Goal: Transaction & Acquisition: Purchase product/service

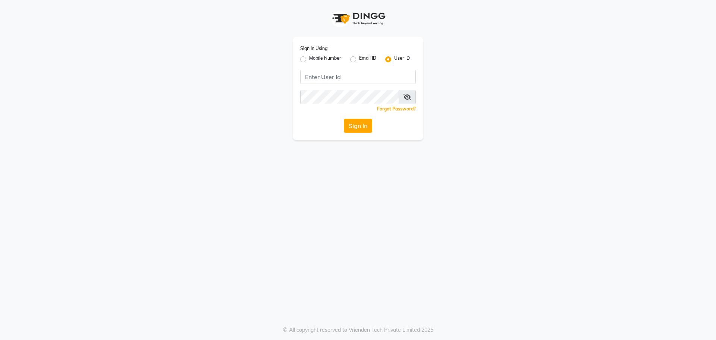
click at [309, 59] on label "Mobile Number" at bounding box center [325, 59] width 32 height 9
click at [309, 59] on input "Mobile Number" at bounding box center [311, 57] width 5 height 5
radio input "true"
radio input "false"
click at [345, 75] on input "Username" at bounding box center [370, 77] width 91 height 14
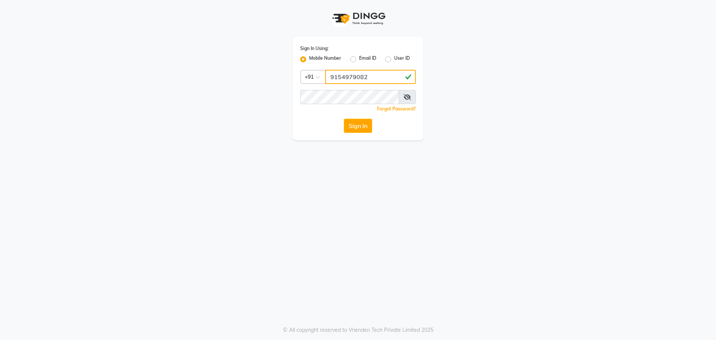
type input "9154979082"
click at [344, 119] on button "Sign In" at bounding box center [358, 126] width 28 height 14
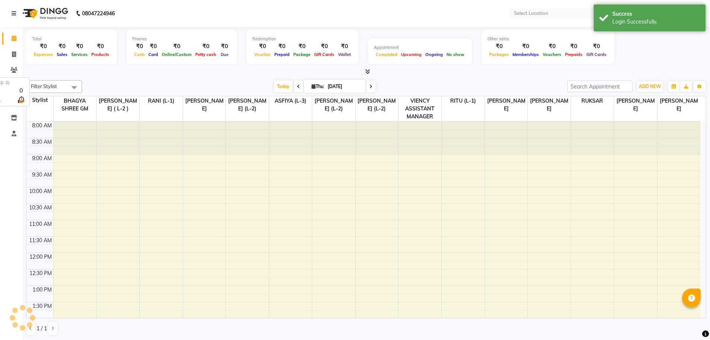
scroll to position [230, 0]
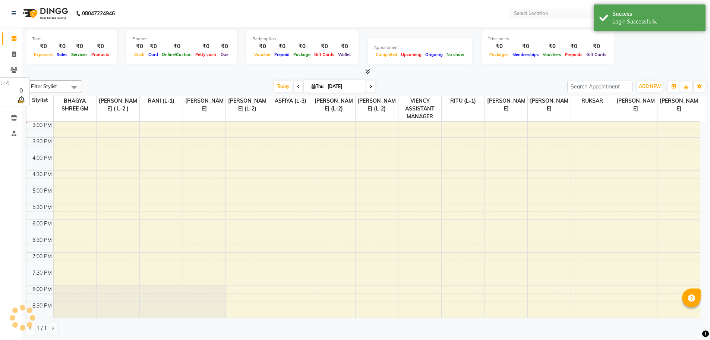
select select "en"
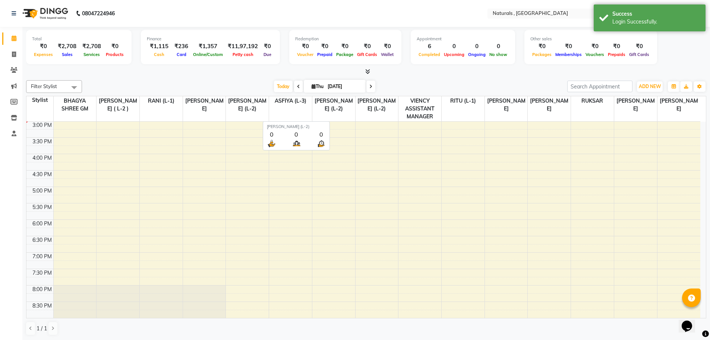
scroll to position [0, 0]
click at [660, 88] on span "ADD NEW" at bounding box center [650, 87] width 22 height 6
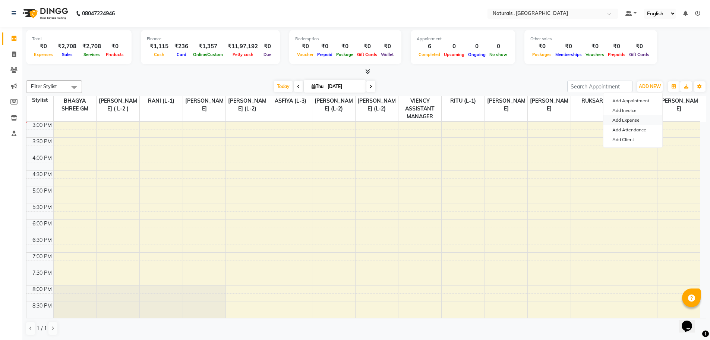
click at [638, 120] on link "Add Expense" at bounding box center [633, 120] width 59 height 10
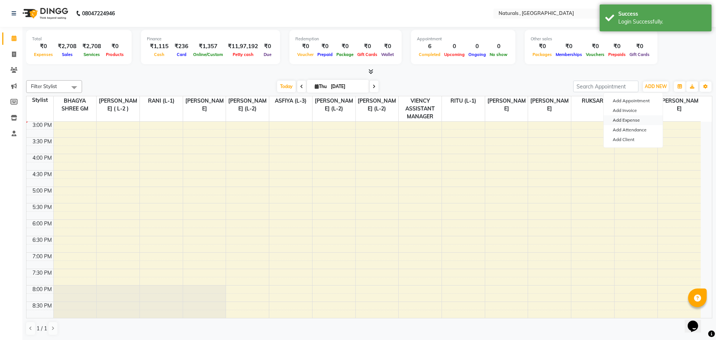
select select "1"
select select "4773"
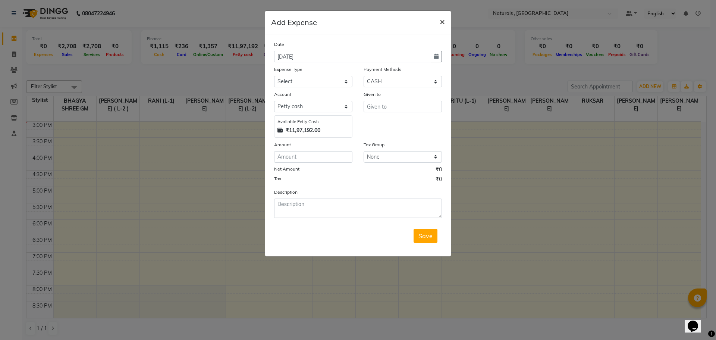
click at [443, 23] on span "×" at bounding box center [442, 21] width 5 height 11
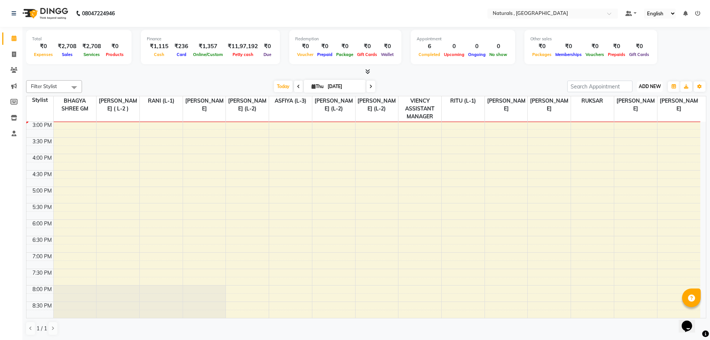
click at [653, 86] on span "ADD NEW" at bounding box center [650, 87] width 22 height 6
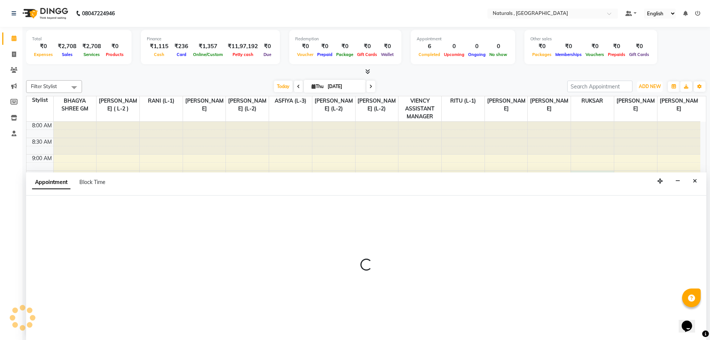
scroll to position [0, 0]
select select "78702"
select select "570"
select select "tentative"
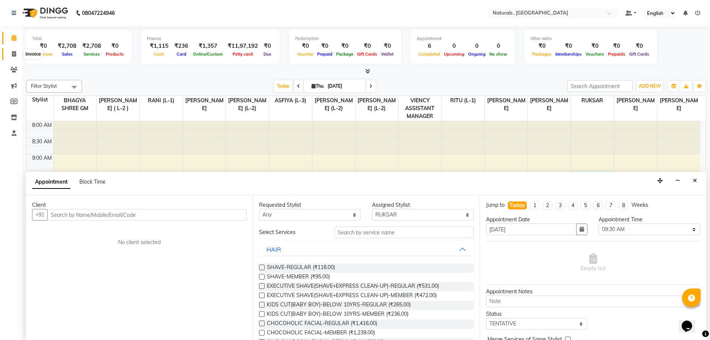
click at [16, 56] on icon at bounding box center [14, 54] width 4 height 6
select select "5818"
select select "service"
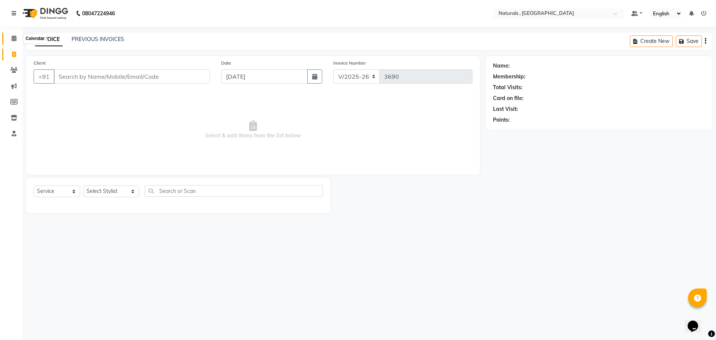
click at [16, 37] on icon at bounding box center [14, 38] width 5 height 6
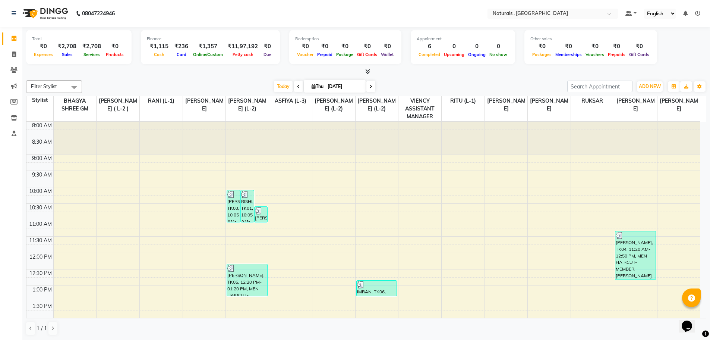
click at [247, 53] on span "Petty cash" at bounding box center [243, 54] width 25 height 5
click at [239, 51] on div "Petty cash" at bounding box center [243, 54] width 36 height 8
click at [39, 54] on span "Expenses" at bounding box center [43, 54] width 23 height 5
click at [111, 53] on span "Products" at bounding box center [115, 54] width 22 height 5
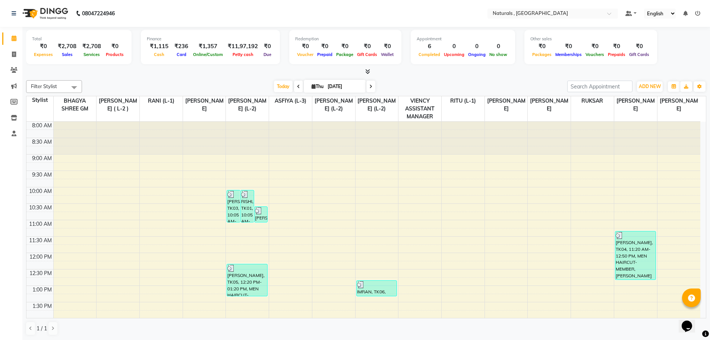
click at [420, 56] on span "Completed" at bounding box center [429, 54] width 25 height 5
click at [475, 58] on div "Appointment 6 Completed 0 Upcoming 0 Ongoing 0 No show" at bounding box center [463, 47] width 104 height 34
click at [493, 56] on span "No show" at bounding box center [499, 54] width 22 height 5
click at [556, 57] on span "Memberships" at bounding box center [569, 54] width 30 height 5
click at [701, 86] on icon "button" at bounding box center [700, 86] width 4 height 4
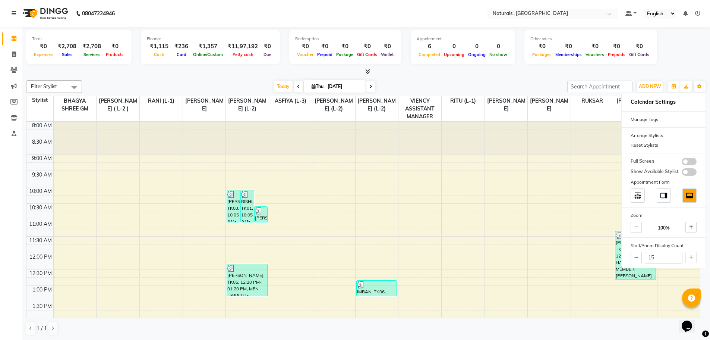
click at [687, 54] on div "Total ₹0 Expenses ₹2,708 Sales ₹2,708 Services ₹0 Products Finance ₹1,115 Cash …" at bounding box center [366, 48] width 681 height 37
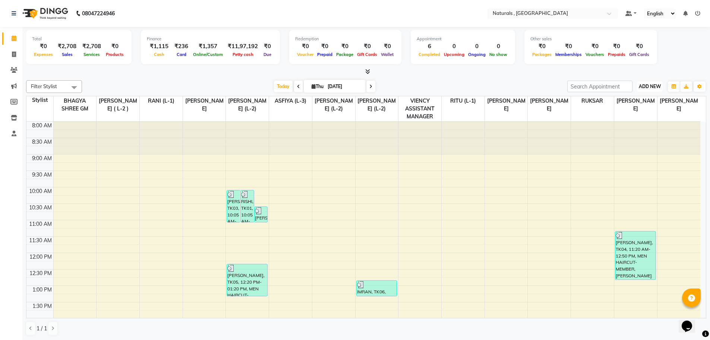
click at [654, 85] on span "ADD NEW" at bounding box center [650, 87] width 22 height 6
click at [630, 121] on link "Add Expense" at bounding box center [633, 120] width 59 height 10
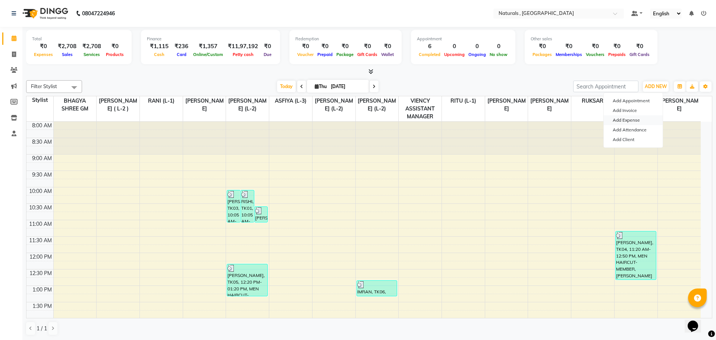
select select "1"
select select "4773"
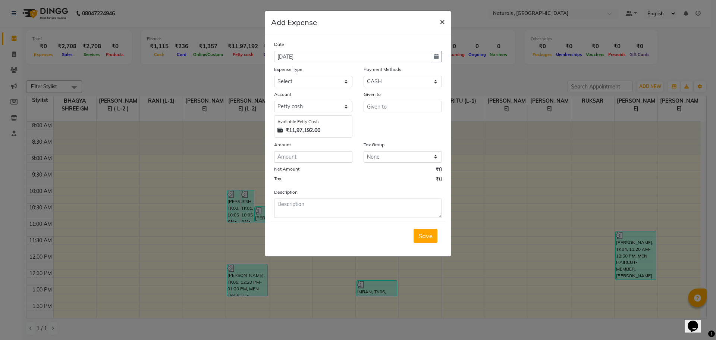
click at [443, 23] on span "×" at bounding box center [442, 21] width 5 height 11
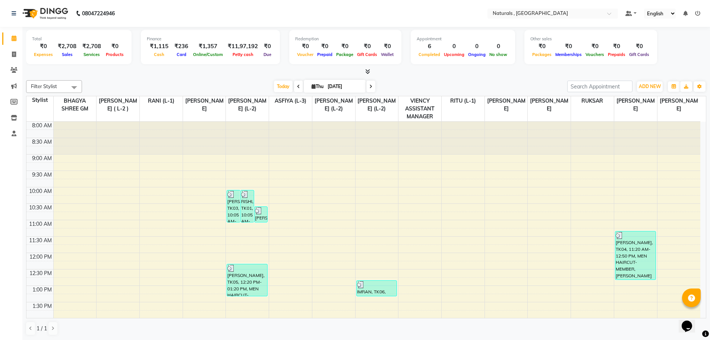
scroll to position [0, 0]
click at [12, 57] on span at bounding box center [13, 54] width 13 height 9
select select "service"
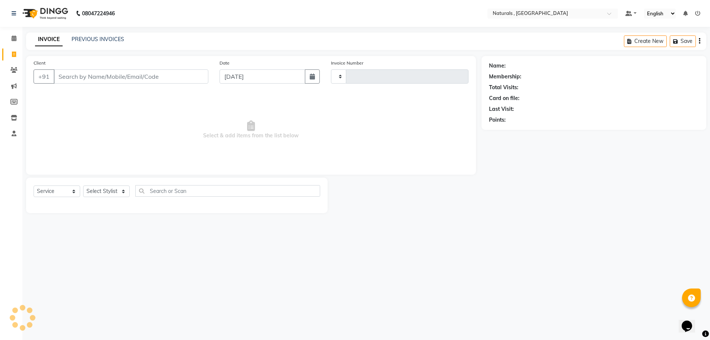
type input "3690"
select select "5818"
click at [126, 185] on select "Select Stylist ASFIYA (L-3) BHAGYA SHREE GM [PERSON_NAME] (L-2) [PERSON_NAME] (…" at bounding box center [111, 191] width 56 height 12
click at [232, 140] on span "Select & add items from the list below" at bounding box center [253, 129] width 439 height 75
click at [162, 77] on input "Client" at bounding box center [132, 76] width 156 height 14
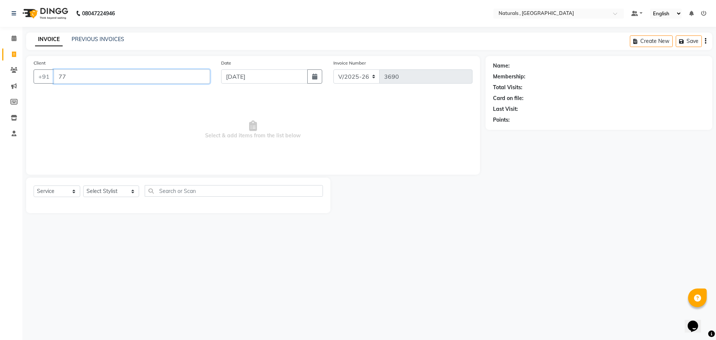
type input "7"
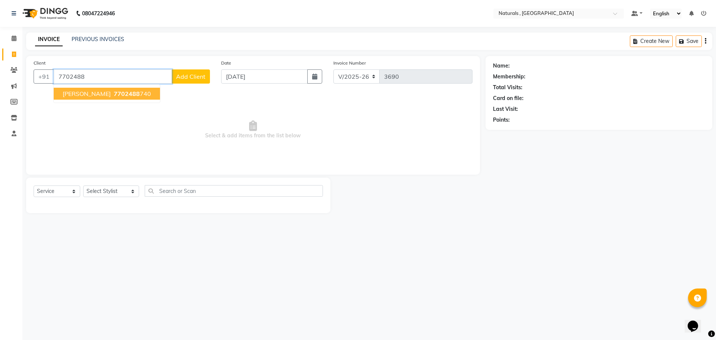
click at [114, 92] on span "7702488" at bounding box center [127, 93] width 26 height 7
type input "7702488740"
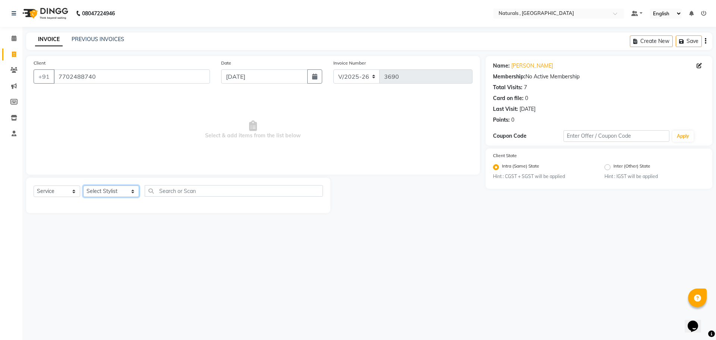
click at [122, 191] on select "Select Stylist ASFIYA (L-3) BHAGYA SHREE GM [PERSON_NAME] (L-2) [PERSON_NAME] (…" at bounding box center [111, 191] width 56 height 12
select select "57907"
click at [83, 185] on select "Select Stylist ASFIYA (L-3) BHAGYA SHREE GM [PERSON_NAME] (L-2) [PERSON_NAME] (…" at bounding box center [111, 191] width 56 height 12
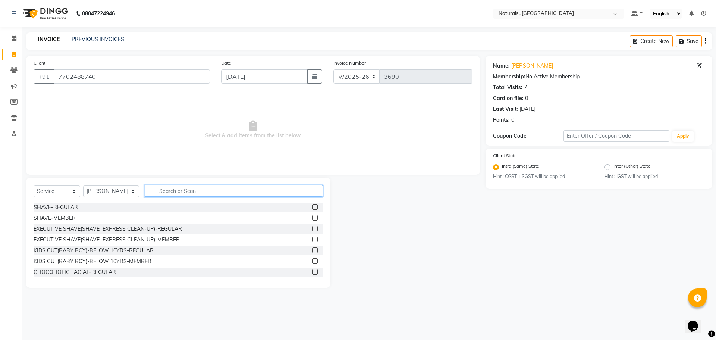
click at [177, 193] on input "text" at bounding box center [234, 191] width 179 height 12
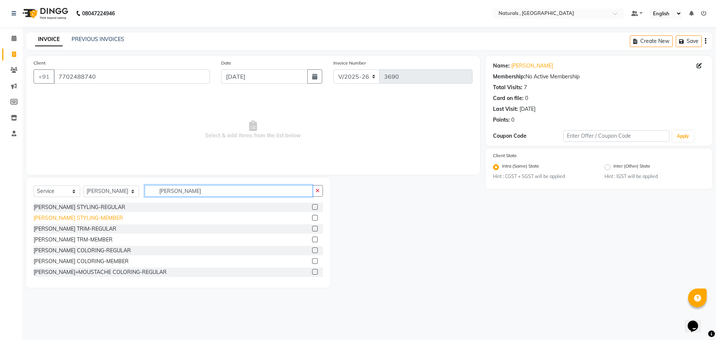
type input "[PERSON_NAME]"
click at [90, 217] on div "[PERSON_NAME] STYLING-MEMBER" at bounding box center [78, 218] width 89 height 8
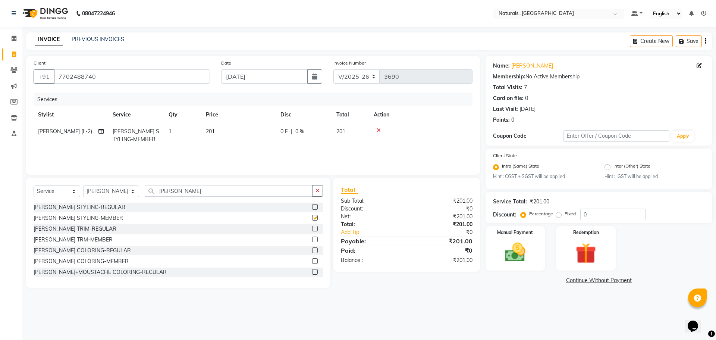
checkbox input "false"
click at [521, 253] on img at bounding box center [515, 252] width 35 height 25
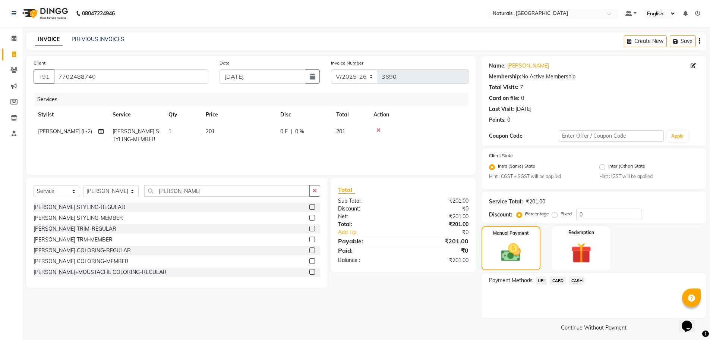
click at [574, 279] on span "CASH" at bounding box center [577, 280] width 16 height 9
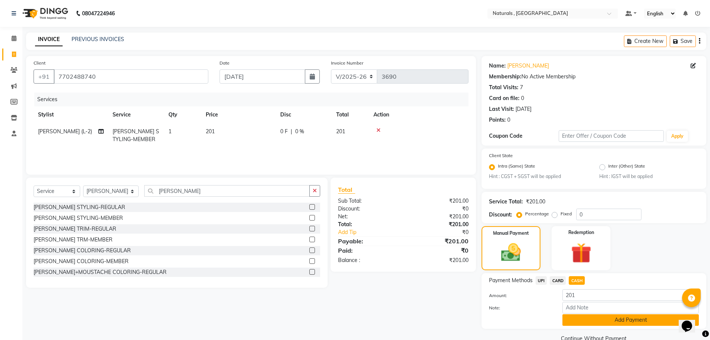
click at [593, 318] on button "Add Payment" at bounding box center [631, 320] width 136 height 12
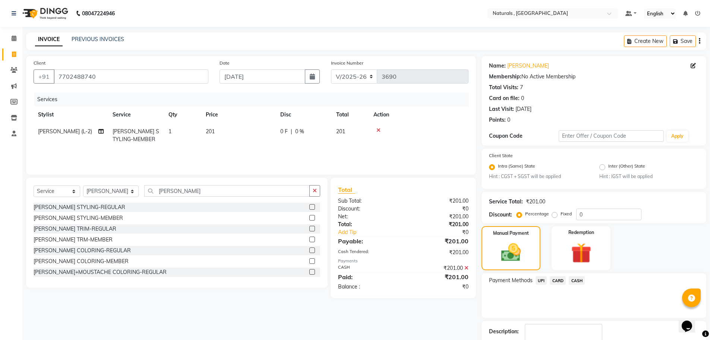
scroll to position [47, 0]
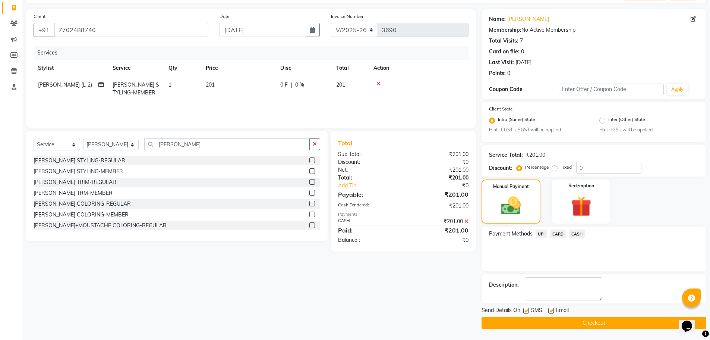
click at [593, 327] on button "Checkout" at bounding box center [594, 323] width 225 height 12
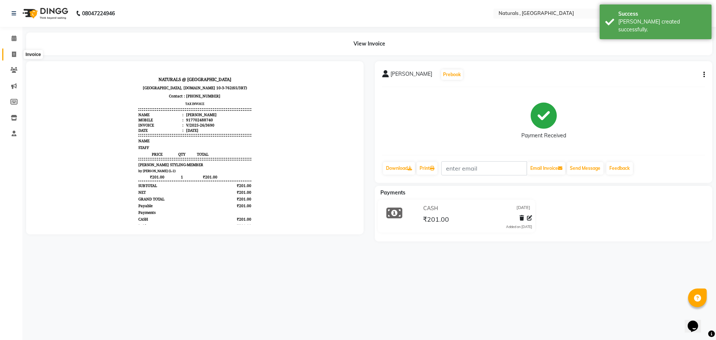
click at [15, 52] on icon at bounding box center [14, 54] width 4 height 6
select select "service"
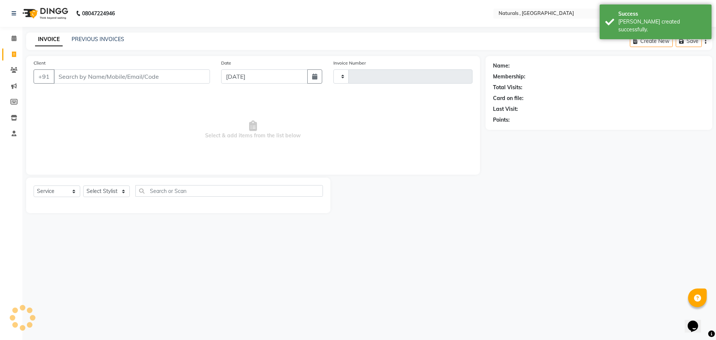
type input "3691"
select select "5818"
click at [79, 75] on input "Client" at bounding box center [132, 76] width 156 height 14
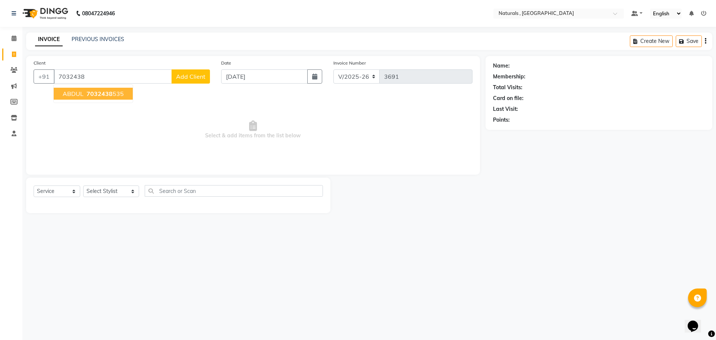
click at [110, 94] on span "7032438" at bounding box center [100, 93] width 26 height 7
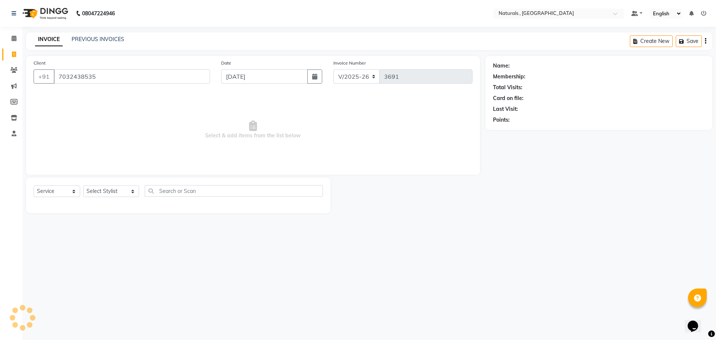
type input "7032438535"
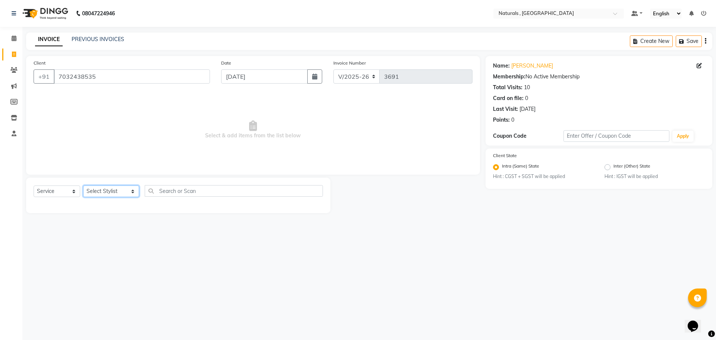
click at [119, 195] on select "Select Stylist ASFIYA (L-3) BHAGYA SHREE GM [PERSON_NAME] (L-2) [PERSON_NAME] (…" at bounding box center [111, 191] width 56 height 12
select select "45000"
click at [83, 185] on select "Select Stylist ASFIYA (L-3) BHAGYA SHREE GM [PERSON_NAME] (L-2) [PERSON_NAME] (…" at bounding box center [111, 191] width 56 height 12
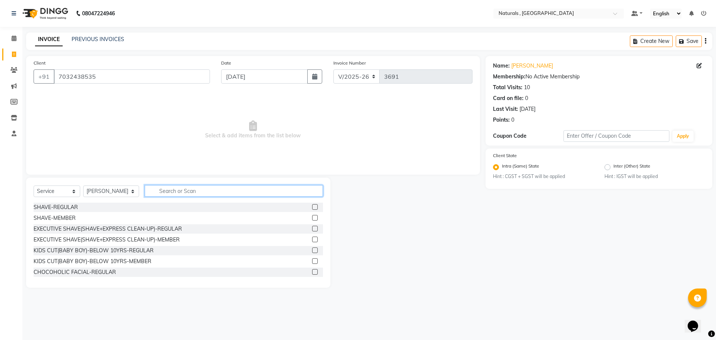
click at [193, 192] on input "text" at bounding box center [234, 191] width 179 height 12
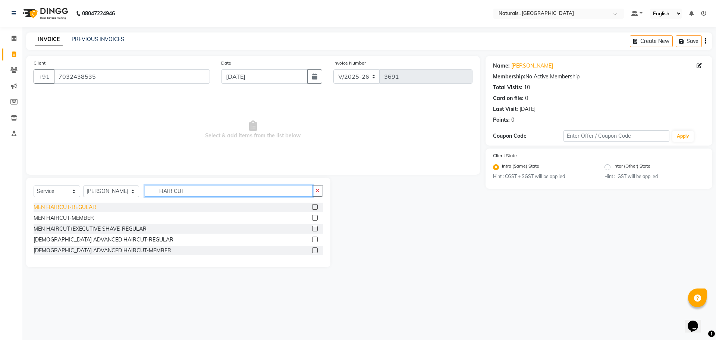
type input "HAIR CUT"
click at [93, 206] on div "MEN HAIRCUT-REGULAR" at bounding box center [65, 207] width 63 height 8
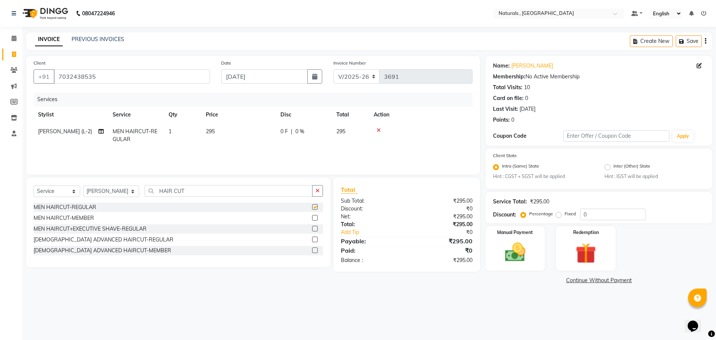
checkbox input "false"
click at [212, 191] on input "HAIR CUT" at bounding box center [229, 191] width 168 height 12
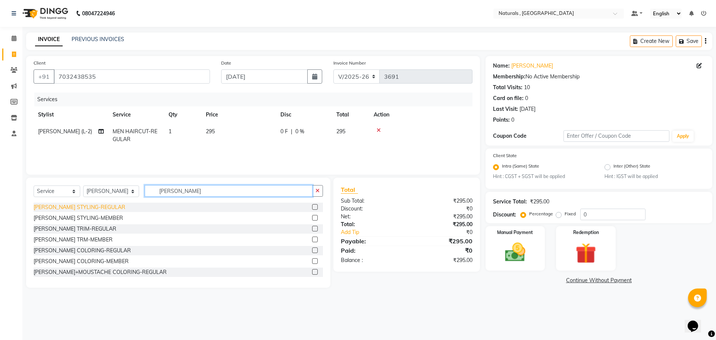
type input "[PERSON_NAME]"
click at [89, 208] on div "[PERSON_NAME] STYLING-REGULAR" at bounding box center [80, 207] width 92 height 8
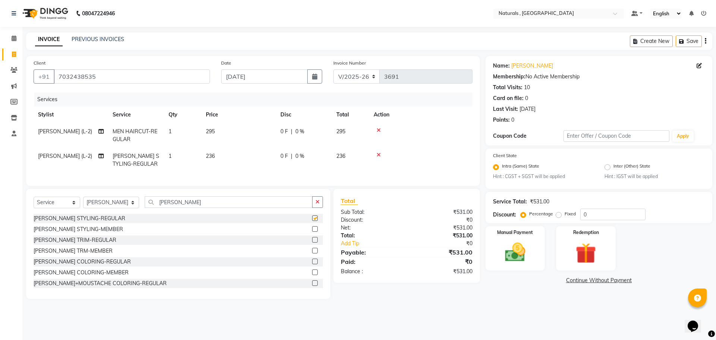
checkbox input "false"
click at [190, 207] on input "[PERSON_NAME]" at bounding box center [229, 202] width 168 height 12
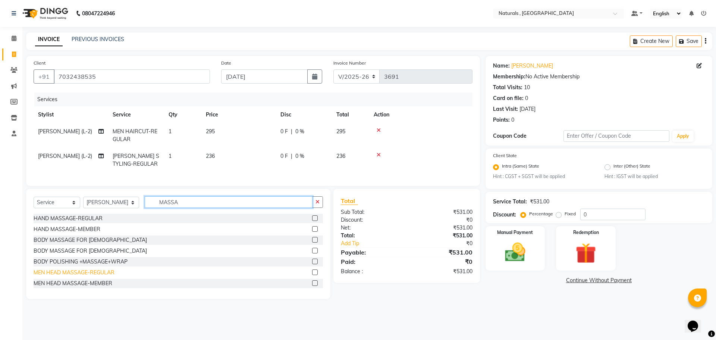
type input "MASSA"
click at [60, 276] on div "MEN HEAD MASSAGE-REGULAR" at bounding box center [74, 272] width 81 height 8
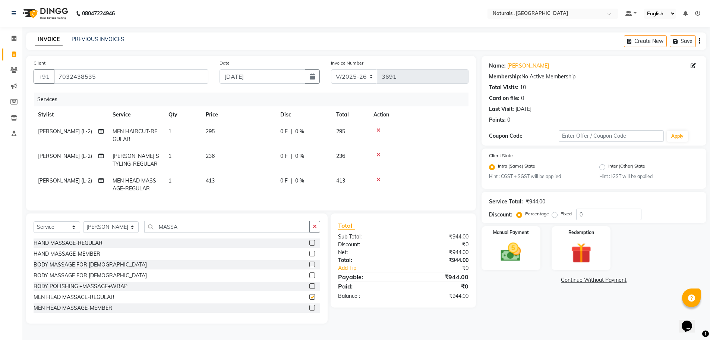
checkbox input "false"
click at [207, 177] on span "413" at bounding box center [210, 180] width 9 height 7
select select "45000"
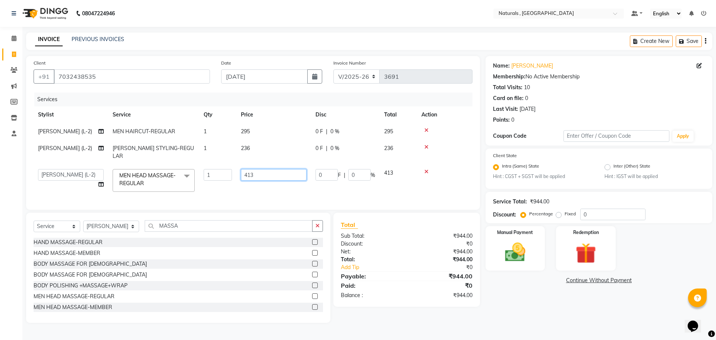
click at [265, 169] on input "413" at bounding box center [274, 175] width 66 height 12
type input "472"
click at [518, 306] on div "Name: [PERSON_NAME] Membership: No Active Membership Total Visits: 10 Card on f…" at bounding box center [597, 189] width 230 height 267
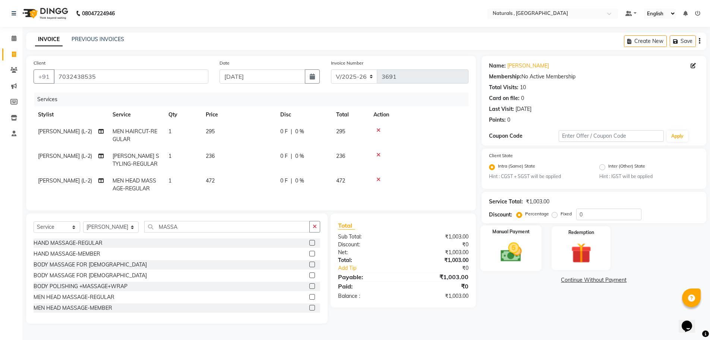
click at [529, 252] on div "Manual Payment" at bounding box center [511, 248] width 62 height 46
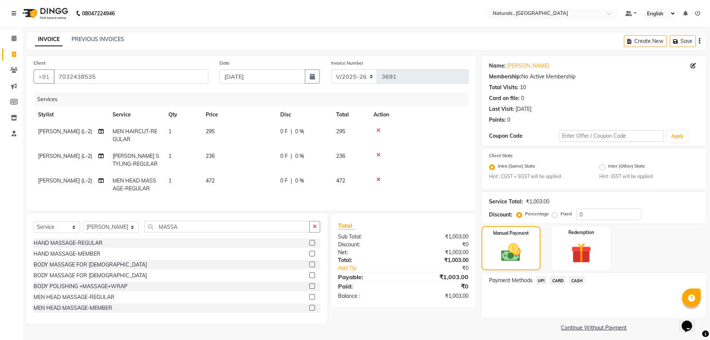
drag, startPoint x: 578, startPoint y: 277, endPoint x: 581, endPoint y: 287, distance: 11.2
click at [578, 277] on span "CASH" at bounding box center [577, 280] width 16 height 9
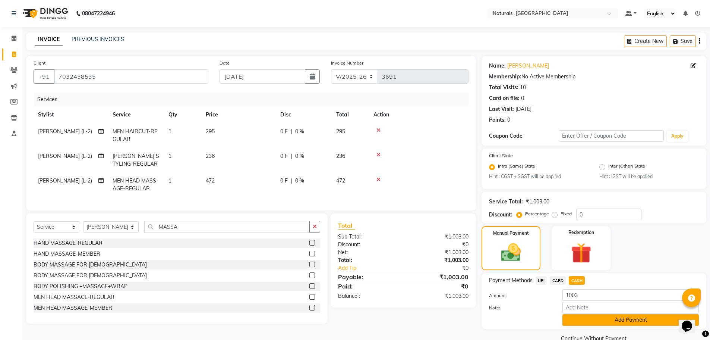
click at [596, 323] on button "Add Payment" at bounding box center [631, 320] width 136 height 12
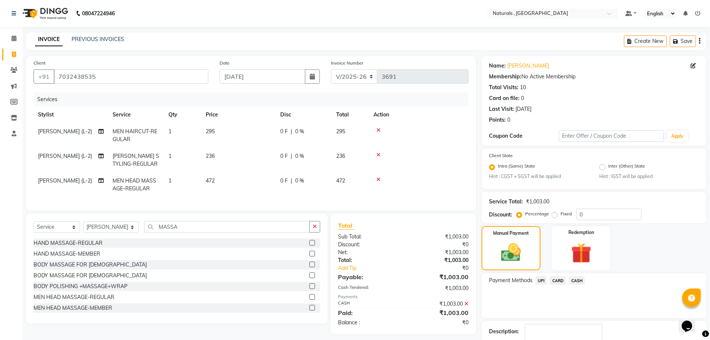
scroll to position [47, 0]
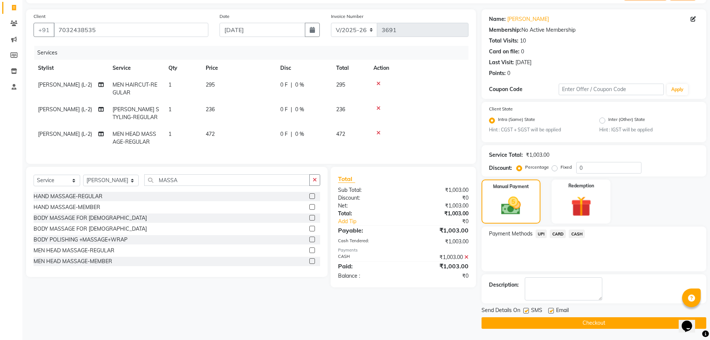
click at [596, 323] on button "Checkout" at bounding box center [594, 323] width 225 height 12
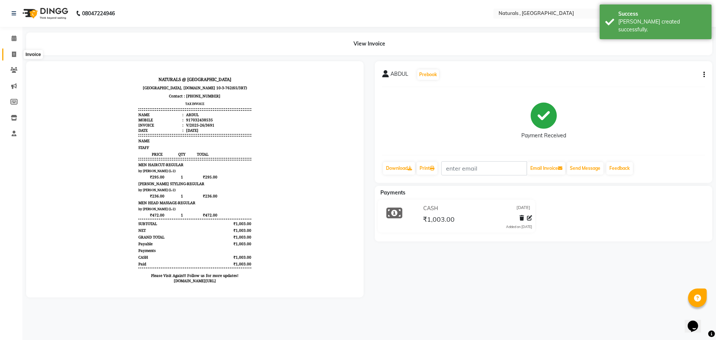
click at [12, 54] on icon at bounding box center [14, 54] width 4 height 6
select select "service"
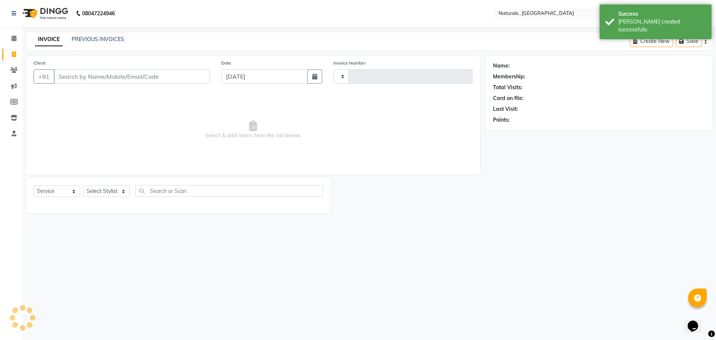
type input "3692"
select select "5818"
click at [101, 42] on link "PREVIOUS INVOICES" at bounding box center [98, 39] width 53 height 7
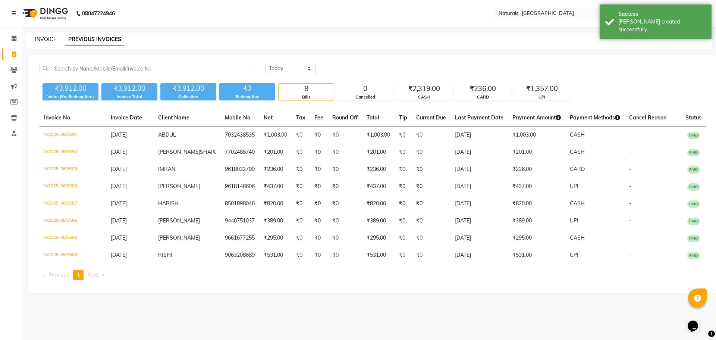
click at [53, 38] on link "INVOICE" at bounding box center [45, 39] width 21 height 7
select select "service"
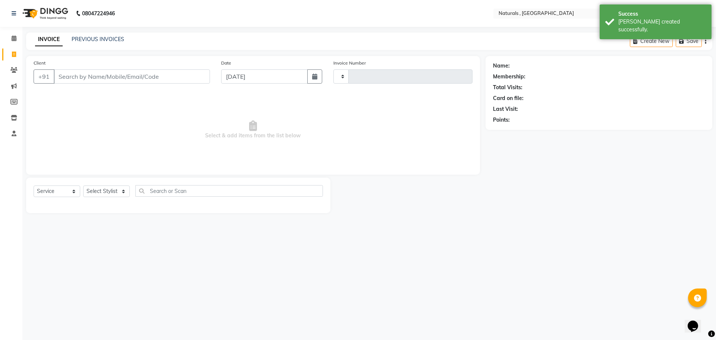
type input "3692"
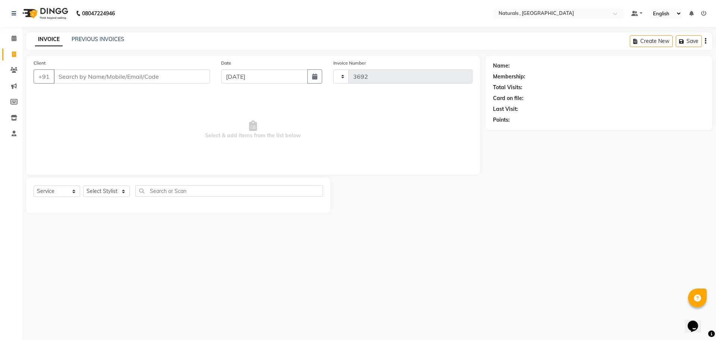
select select "5818"
